Goal: Find specific page/section: Find specific page/section

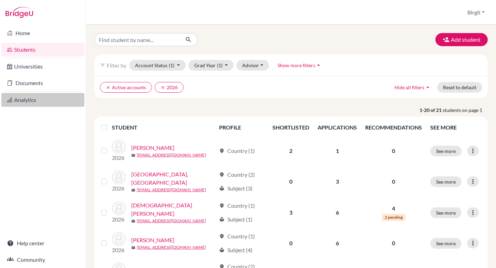
click at [35, 100] on link "Analytics" at bounding box center [42, 100] width 83 height 14
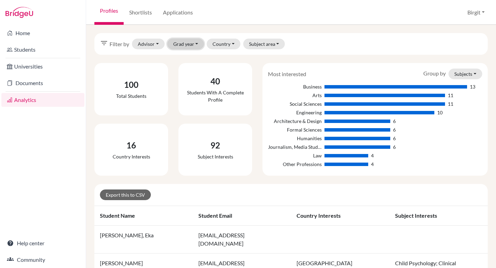
click at [182, 42] on button "Grad year" at bounding box center [185, 44] width 37 height 11
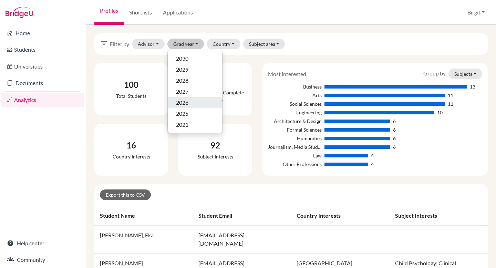
click at [178, 101] on span "2026" at bounding box center [182, 102] width 12 height 8
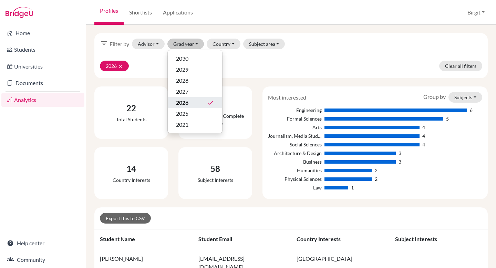
click at [335, 44] on div "filter_list Filter by Advisor Bery, Birgit Grad year 2030 2029 2028 2027 2026 d…" at bounding box center [290, 44] width 393 height 22
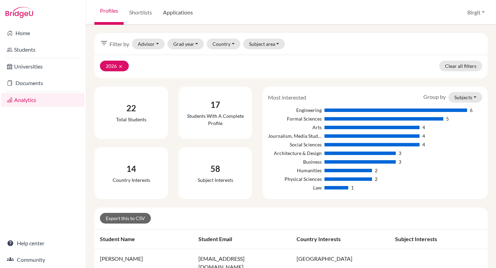
click at [179, 14] on link "Applications" at bounding box center [177, 12] width 41 height 25
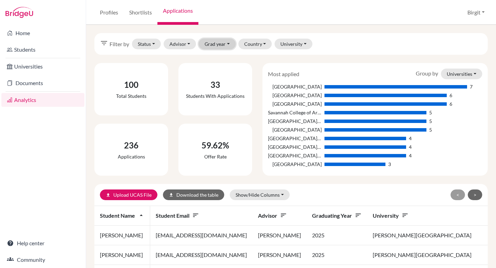
click at [225, 46] on button "Grad year" at bounding box center [217, 44] width 37 height 11
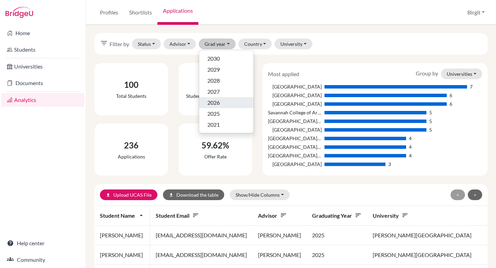
click at [218, 100] on span "2026" at bounding box center [213, 102] width 12 height 8
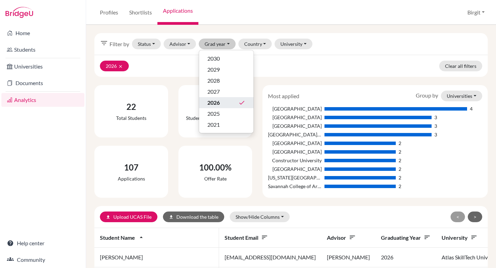
click at [318, 63] on div "2026 clear Clear all filters" at bounding box center [290, 66] width 393 height 22
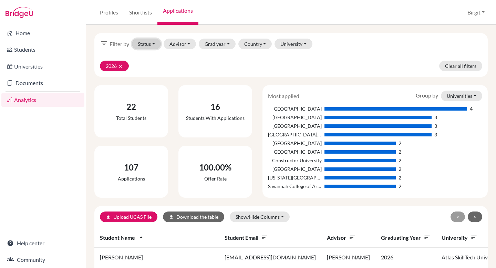
click at [142, 43] on button "Status" at bounding box center [146, 44] width 29 height 11
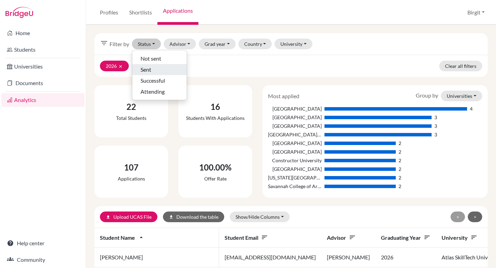
click at [150, 65] on span "Sent" at bounding box center [146, 69] width 11 height 8
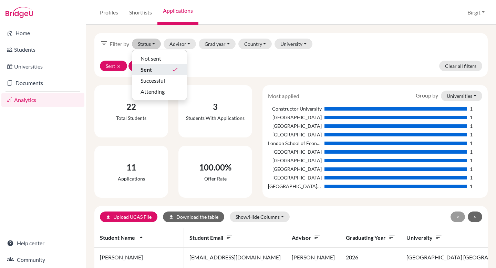
click at [335, 51] on div "filter_list Filter by Status Not sent Sent done Successful Attending Advisor [G…" at bounding box center [290, 44] width 393 height 22
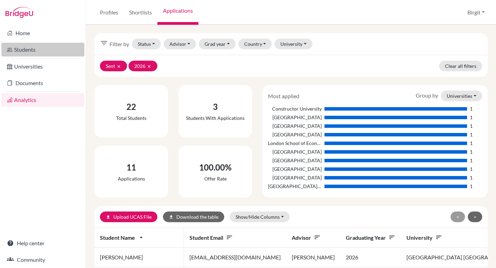
click at [40, 49] on link "Students" at bounding box center [42, 50] width 83 height 14
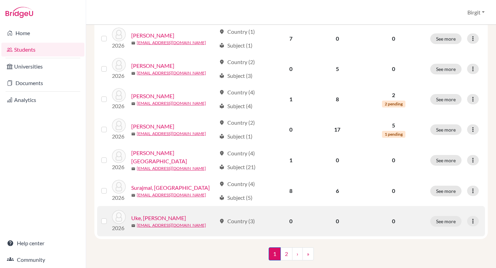
scroll to position [520, 0]
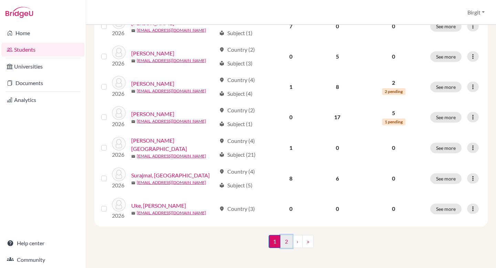
click at [287, 238] on link "2" at bounding box center [286, 241] width 12 height 13
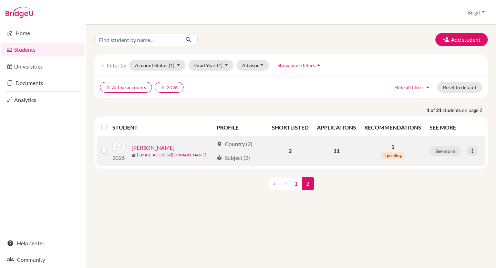
click at [157, 147] on link "[PERSON_NAME]" at bounding box center [153, 148] width 43 height 8
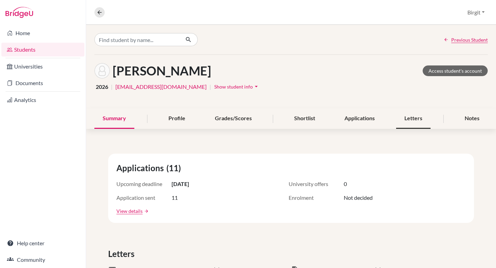
click at [405, 122] on div "Letters" at bounding box center [413, 118] width 34 height 20
